Goal: Task Accomplishment & Management: Use online tool/utility

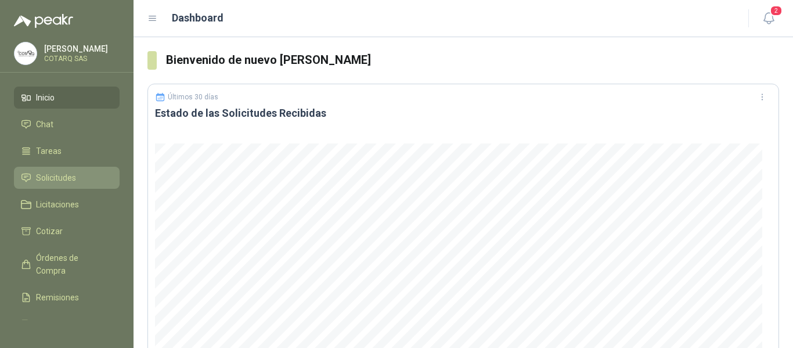
click at [59, 175] on span "Solicitudes" at bounding box center [56, 177] width 40 height 13
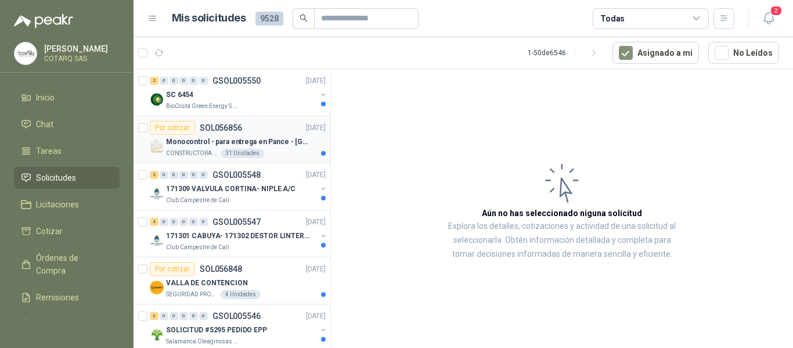
click at [186, 138] on p "Monocontrol - para entrega en Pance - [GEOGRAPHIC_DATA]" at bounding box center [238, 141] width 145 height 11
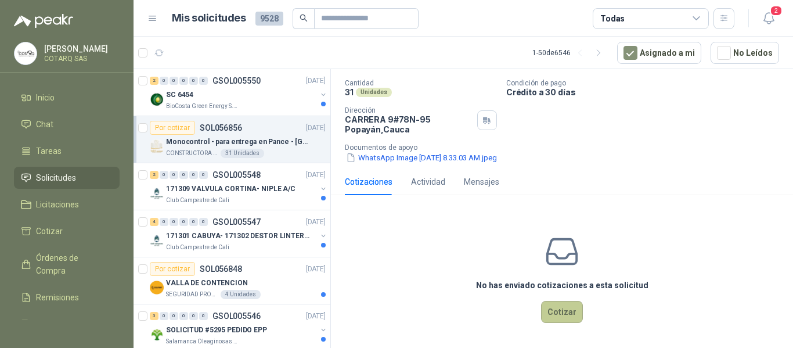
click at [560, 309] on button "Cotizar" at bounding box center [562, 312] width 42 height 22
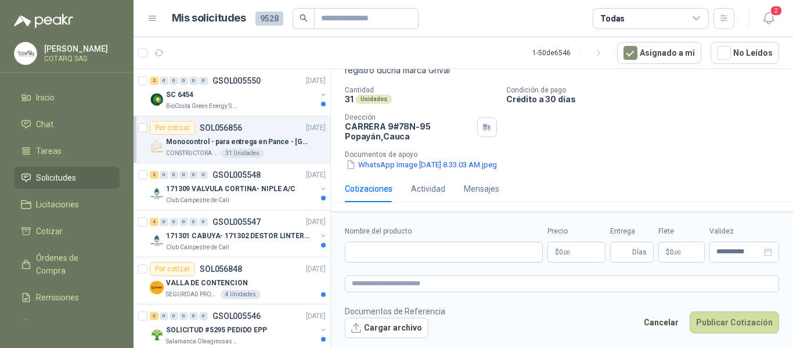
scroll to position [77, 0]
